Goal: Task Accomplishment & Management: Manage account settings

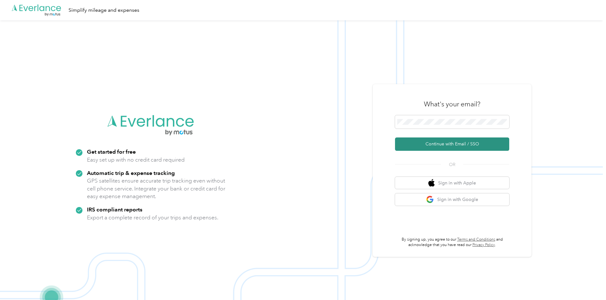
click at [462, 144] on button "Continue with Email / SSO" at bounding box center [452, 143] width 114 height 13
click at [456, 144] on button "Continue with Email / SSO" at bounding box center [452, 143] width 114 height 13
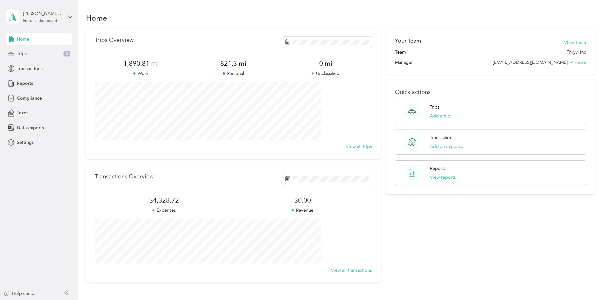
click at [36, 53] on div "Trips 8" at bounding box center [39, 53] width 67 height 11
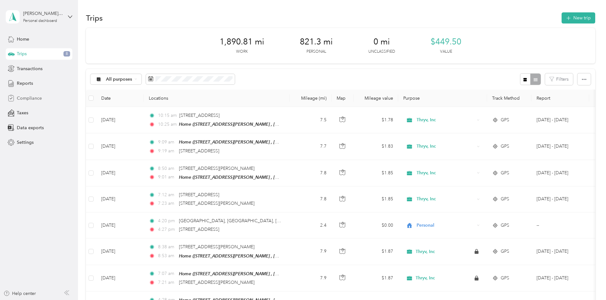
click at [33, 98] on span "Compliance" at bounding box center [29, 98] width 25 height 7
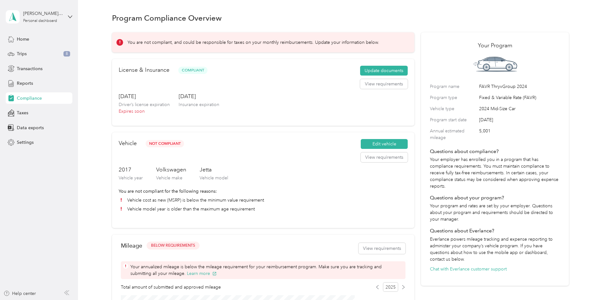
click at [572, 241] on div "Program Compliance Overview You are not compliant, and could be responsible for…" at bounding box center [340, 246] width 525 height 492
